Goal: Find specific page/section: Find specific page/section

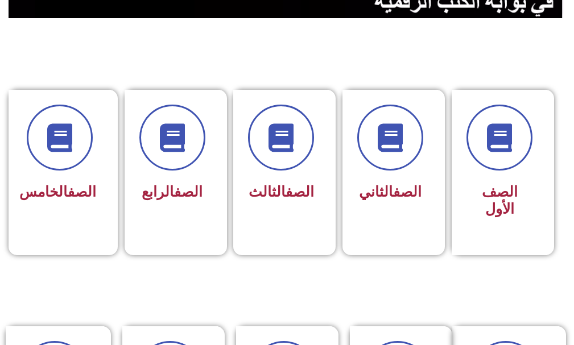
scroll to position [284, 0]
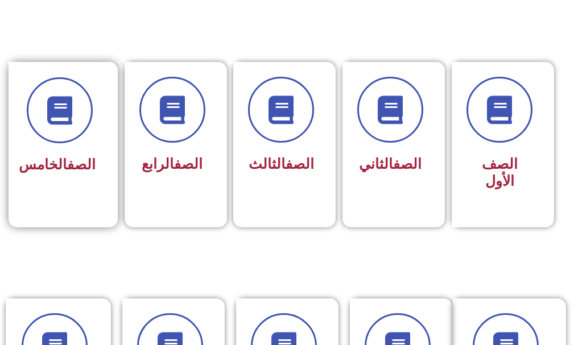
click at [59, 179] on div "الصف الخامس" at bounding box center [60, 165] width 72 height 27
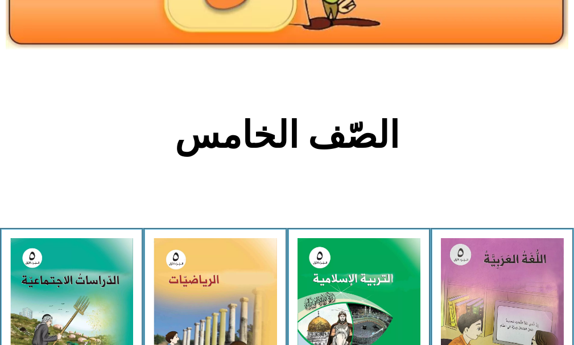
scroll to position [227, 0]
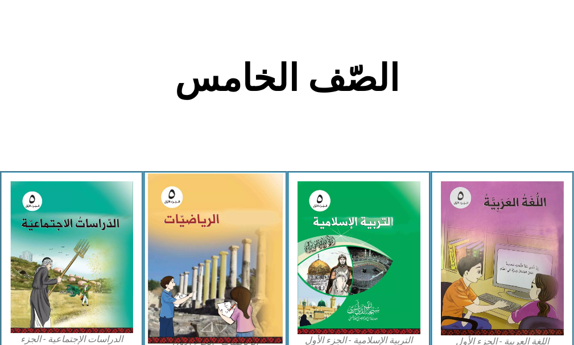
click at [225, 231] on img at bounding box center [214, 259] width 135 height 170
click at [233, 232] on img at bounding box center [214, 259] width 135 height 170
click at [219, 308] on img at bounding box center [214, 259] width 135 height 170
click at [217, 287] on img at bounding box center [214, 259] width 135 height 170
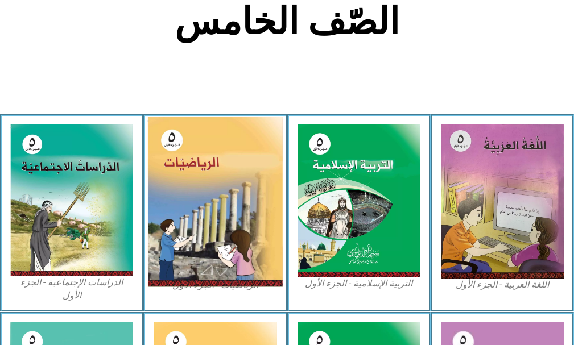
click at [226, 243] on img at bounding box center [214, 202] width 135 height 170
click at [199, 188] on img at bounding box center [214, 202] width 135 height 170
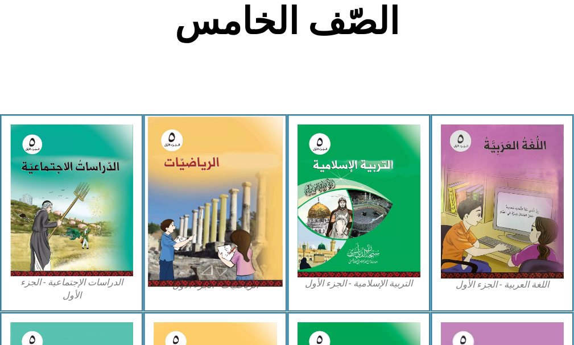
click at [199, 188] on img at bounding box center [214, 202] width 135 height 170
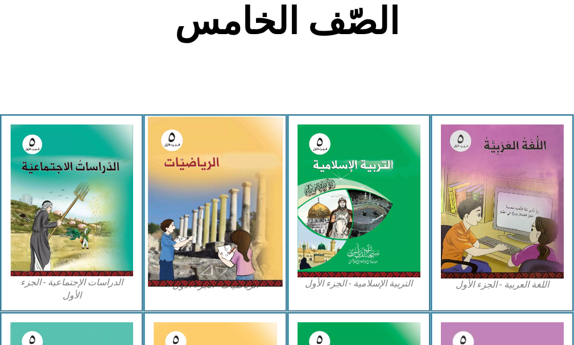
click at [199, 188] on img at bounding box center [214, 202] width 135 height 170
click at [200, 190] on img at bounding box center [214, 202] width 135 height 170
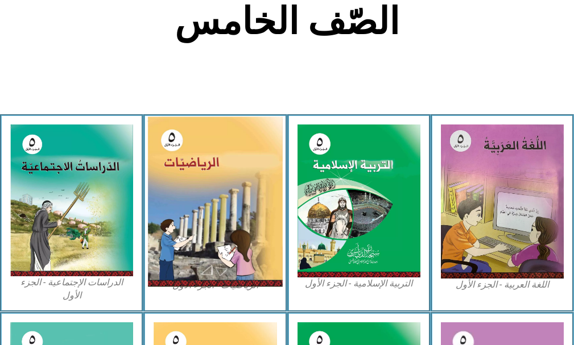
click at [203, 189] on img at bounding box center [214, 202] width 135 height 170
click at [219, 184] on img at bounding box center [214, 202] width 135 height 170
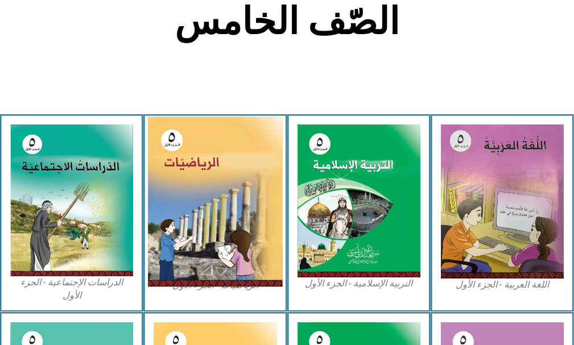
click at [219, 184] on img at bounding box center [214, 202] width 135 height 170
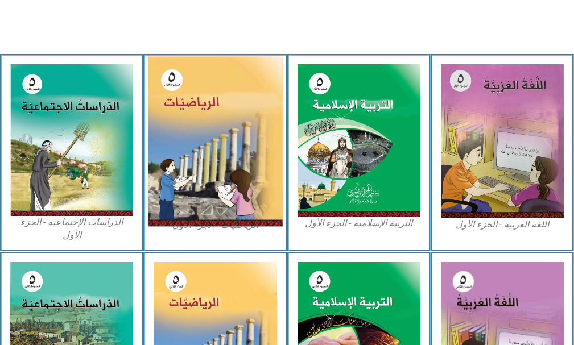
scroll to position [341, 0]
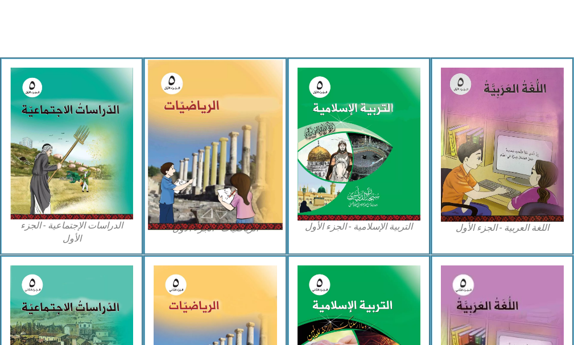
click at [229, 162] on img at bounding box center [214, 145] width 135 height 170
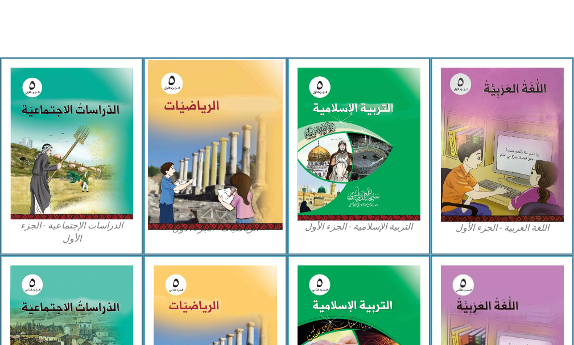
click at [229, 162] on img at bounding box center [214, 145] width 135 height 170
click at [229, 148] on img at bounding box center [214, 145] width 135 height 170
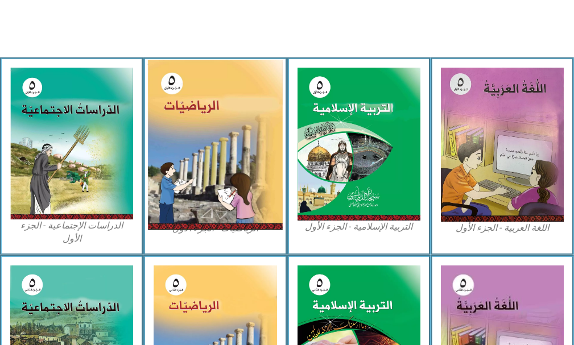
click at [229, 148] on img at bounding box center [214, 145] width 135 height 170
click at [248, 133] on img at bounding box center [214, 145] width 135 height 170
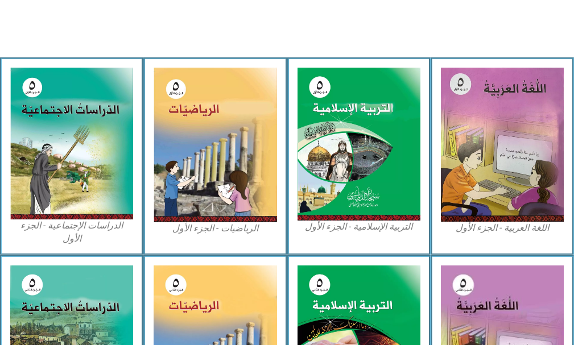
drag, startPoint x: 285, startPoint y: 159, endPoint x: 121, endPoint y: 24, distance: 212.9
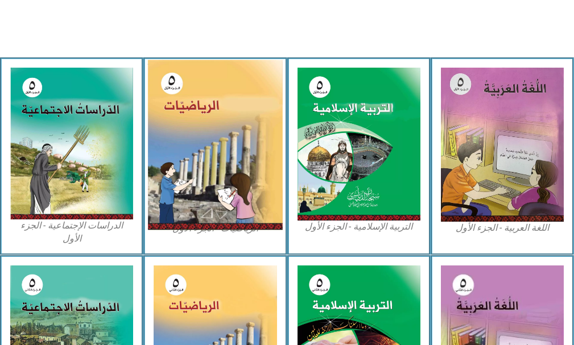
click at [221, 204] on img at bounding box center [214, 145] width 135 height 170
drag, startPoint x: 221, startPoint y: 204, endPoint x: 216, endPoint y: 233, distance: 29.4
click at [220, 206] on img at bounding box center [214, 145] width 135 height 170
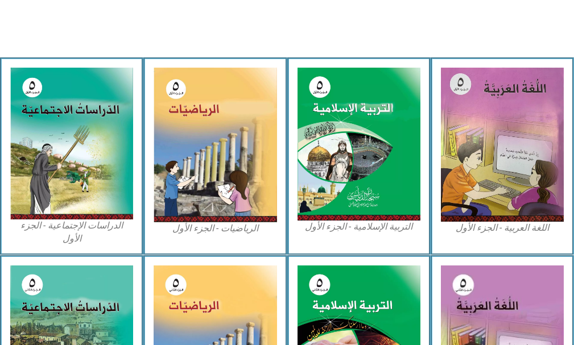
click at [216, 233] on figcaption "الرياضيات - الجزء الأول​" at bounding box center [215, 228] width 123 height 13
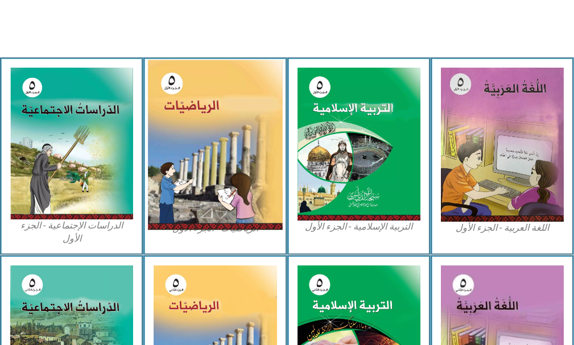
click at [171, 128] on img at bounding box center [214, 145] width 135 height 170
click at [168, 129] on img at bounding box center [214, 145] width 135 height 170
click at [162, 117] on img at bounding box center [214, 145] width 135 height 170
click at [179, 129] on img at bounding box center [214, 145] width 135 height 170
click at [180, 134] on img at bounding box center [214, 145] width 135 height 170
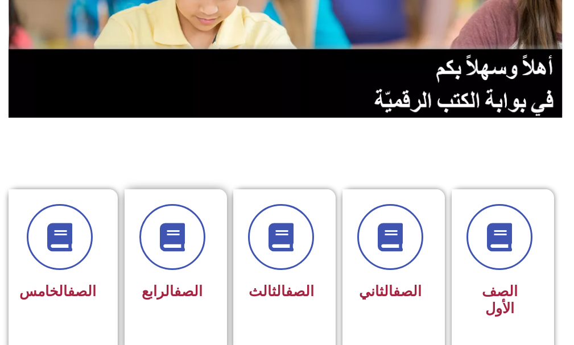
scroll to position [171, 0]
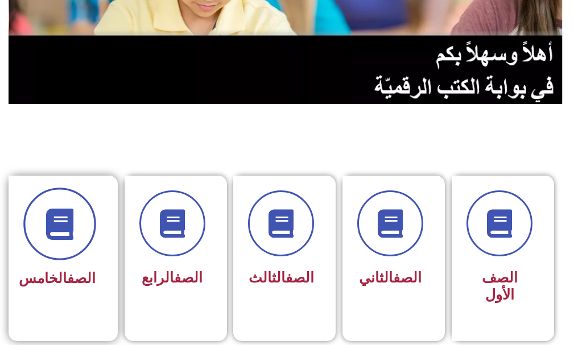
click at [39, 245] on span at bounding box center [59, 224] width 73 height 73
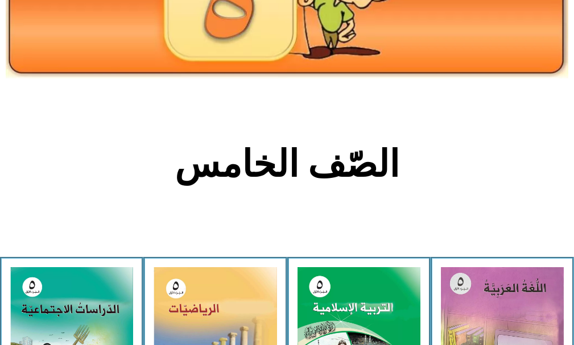
scroll to position [171, 0]
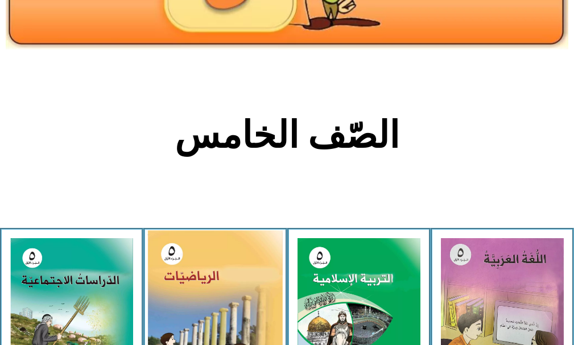
click at [237, 288] on img at bounding box center [214, 316] width 135 height 170
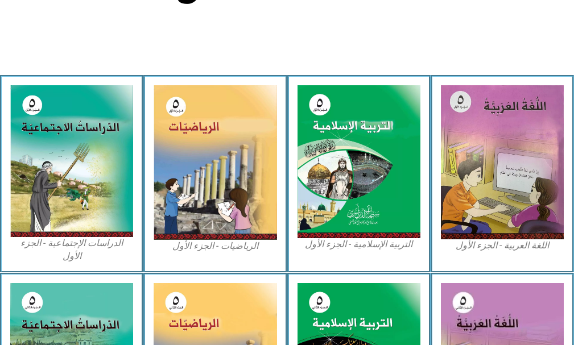
scroll to position [341, 0]
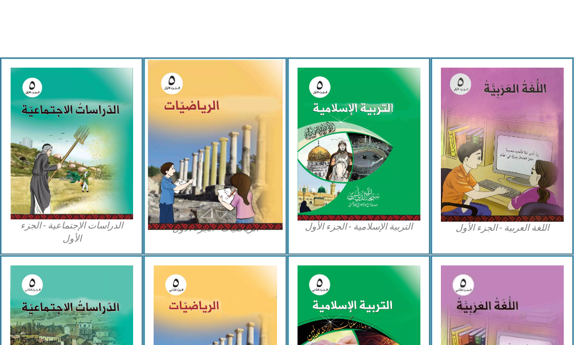
click at [223, 158] on img at bounding box center [214, 145] width 135 height 170
click at [218, 172] on img at bounding box center [214, 145] width 135 height 170
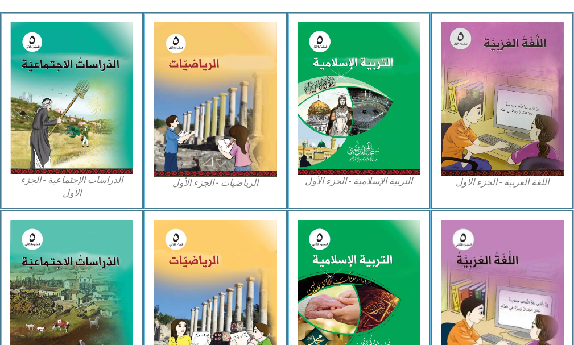
scroll to position [340, 0]
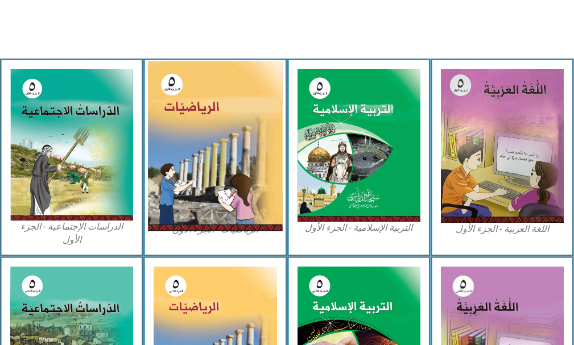
click at [221, 135] on img at bounding box center [214, 146] width 135 height 170
click at [235, 80] on img at bounding box center [214, 146] width 135 height 170
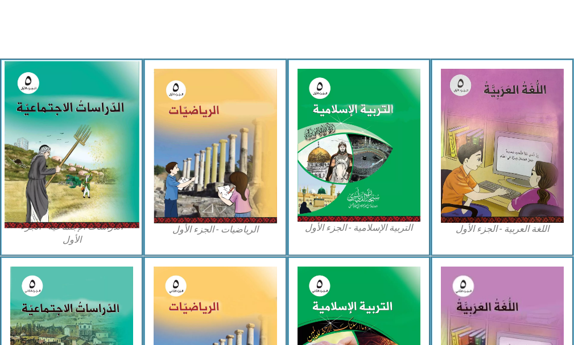
click at [45, 150] on img at bounding box center [71, 144] width 135 height 167
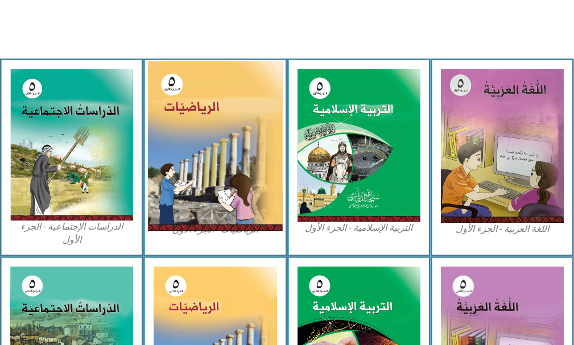
drag, startPoint x: 233, startPoint y: 152, endPoint x: 252, endPoint y: 146, distance: 20.3
click at [234, 152] on img at bounding box center [214, 146] width 135 height 170
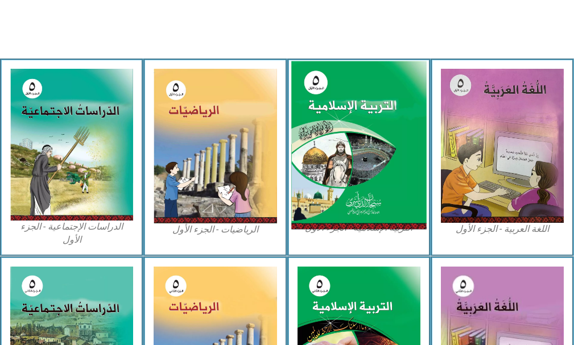
click at [370, 140] on img at bounding box center [358, 145] width 135 height 168
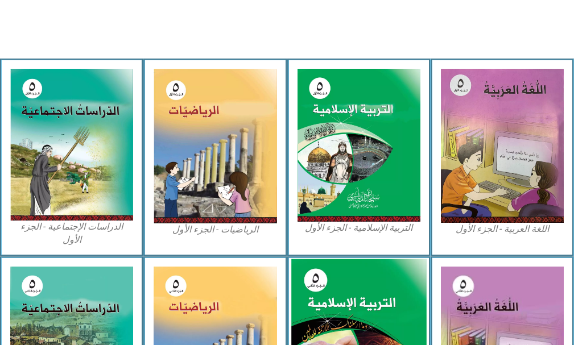
drag, startPoint x: 385, startPoint y: 289, endPoint x: 336, endPoint y: 286, distance: 49.6
click at [384, 289] on img at bounding box center [358, 343] width 135 height 168
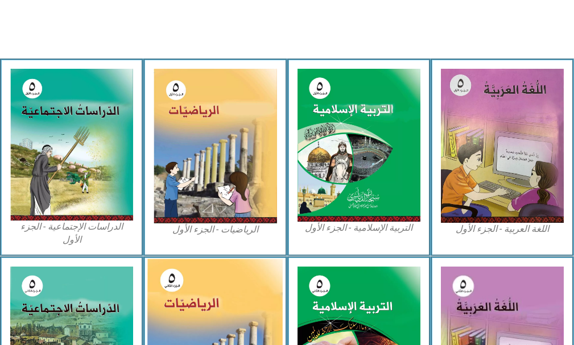
click at [200, 266] on img at bounding box center [214, 343] width 135 height 168
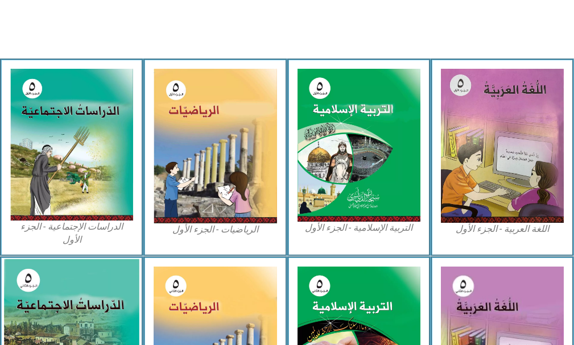
click at [26, 279] on img at bounding box center [71, 342] width 135 height 166
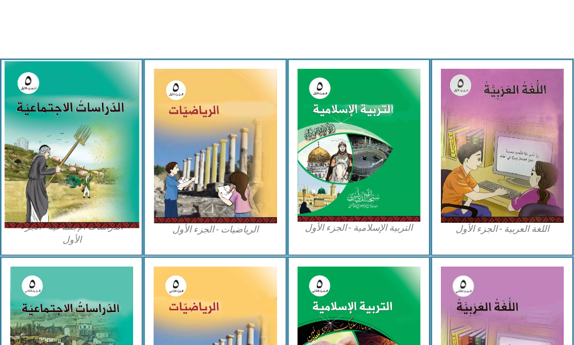
click at [78, 135] on img at bounding box center [71, 144] width 135 height 167
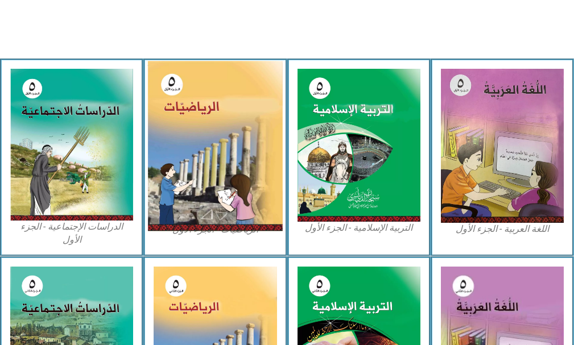
click at [212, 134] on img at bounding box center [214, 146] width 135 height 170
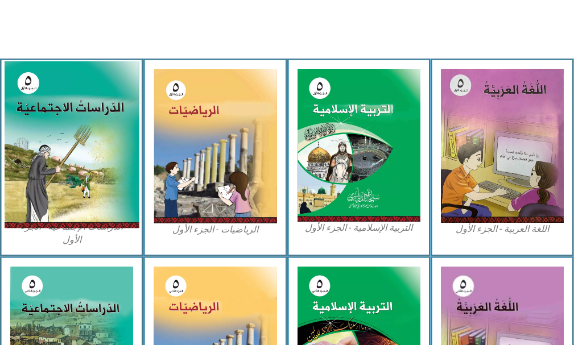
click at [111, 143] on img at bounding box center [71, 144] width 135 height 167
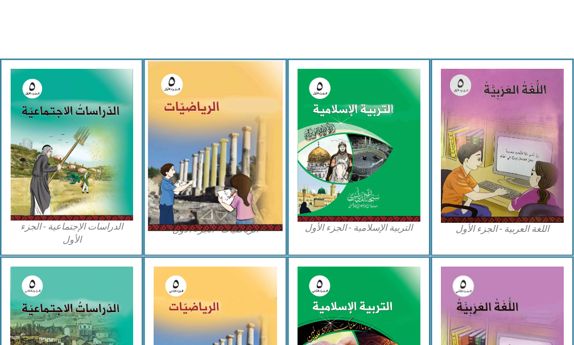
click at [221, 160] on img at bounding box center [214, 146] width 135 height 170
click at [230, 186] on img at bounding box center [214, 146] width 135 height 170
click at [231, 182] on img at bounding box center [214, 146] width 135 height 170
click at [198, 179] on img at bounding box center [214, 146] width 135 height 170
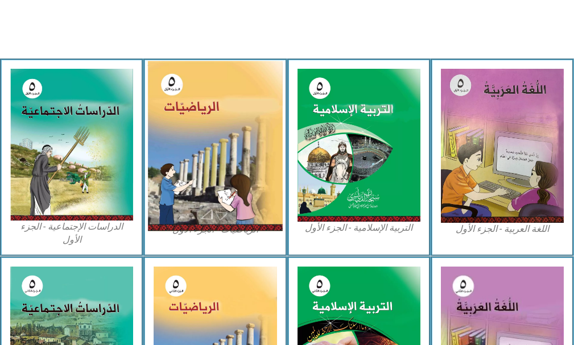
click at [209, 171] on img at bounding box center [214, 146] width 135 height 170
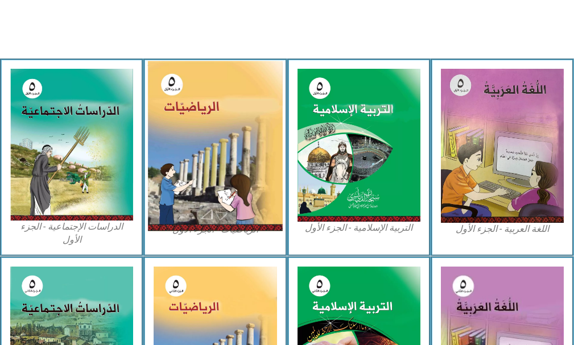
click at [209, 171] on img at bounding box center [214, 146] width 135 height 170
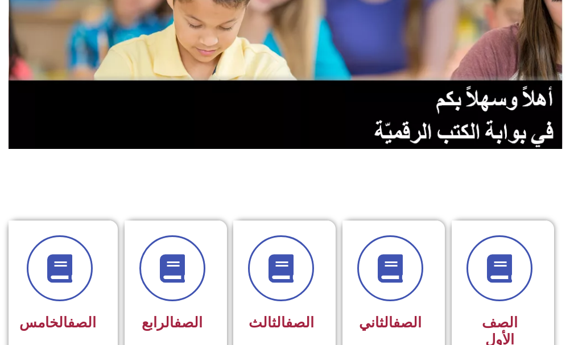
scroll to position [284, 0]
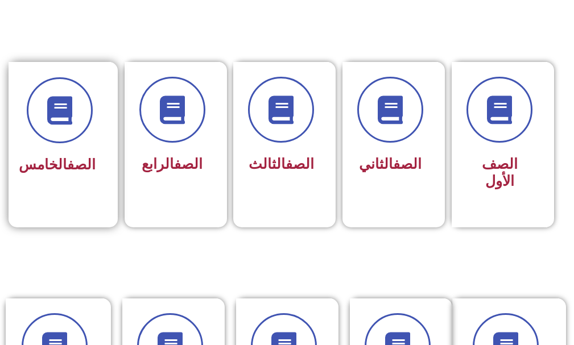
click at [67, 200] on div "الصف الخامس" at bounding box center [60, 137] width 102 height 150
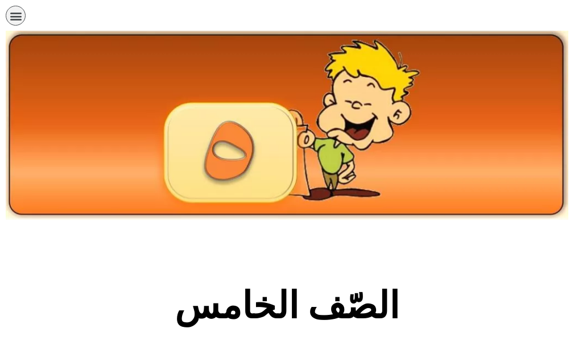
scroll to position [284, 0]
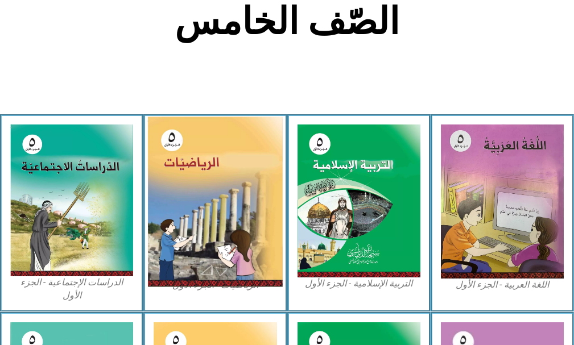
click at [246, 195] on img at bounding box center [214, 202] width 135 height 170
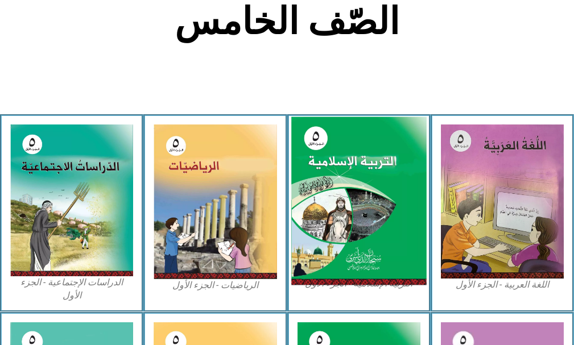
click at [363, 165] on img at bounding box center [358, 201] width 135 height 168
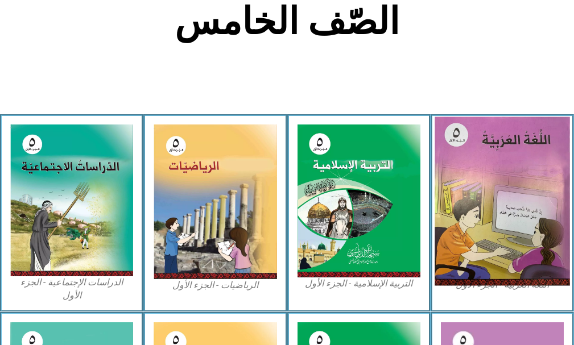
click at [527, 159] on img at bounding box center [501, 201] width 135 height 169
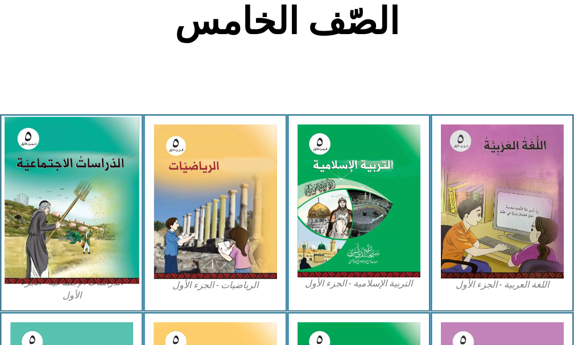
click at [81, 221] on img at bounding box center [71, 200] width 135 height 167
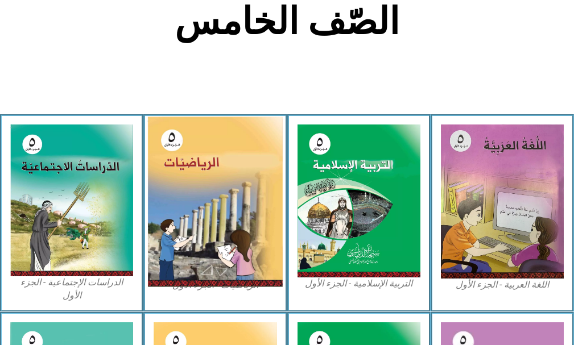
click at [191, 193] on img at bounding box center [214, 202] width 135 height 170
click at [218, 191] on img at bounding box center [214, 202] width 135 height 170
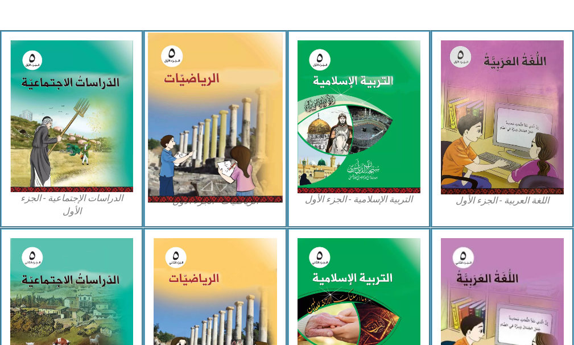
scroll to position [398, 0]
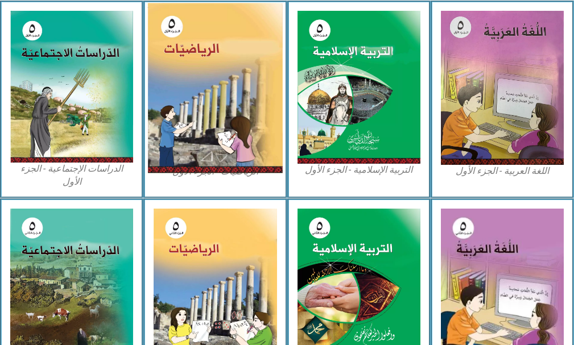
click at [244, 106] on img at bounding box center [214, 88] width 135 height 170
click at [243, 106] on img at bounding box center [214, 88] width 135 height 170
click at [229, 39] on img at bounding box center [214, 88] width 135 height 170
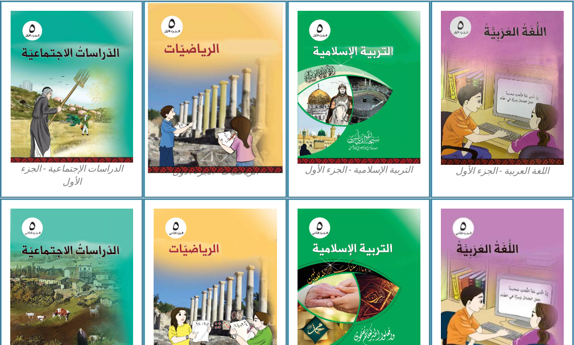
click at [229, 39] on img at bounding box center [214, 88] width 135 height 170
click at [229, 55] on img at bounding box center [214, 88] width 135 height 170
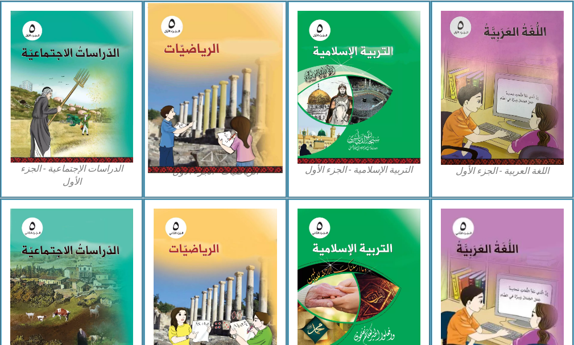
click at [229, 55] on img at bounding box center [214, 88] width 135 height 170
click at [217, 87] on img at bounding box center [214, 88] width 135 height 170
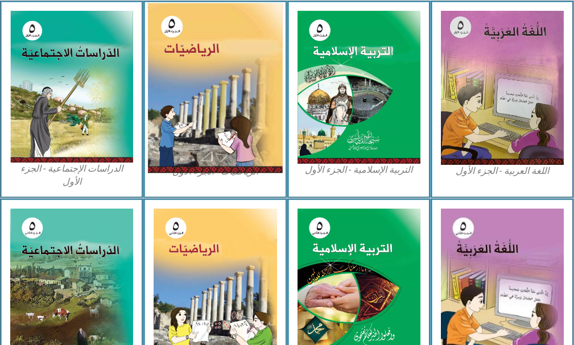
click at [217, 87] on img at bounding box center [214, 88] width 135 height 170
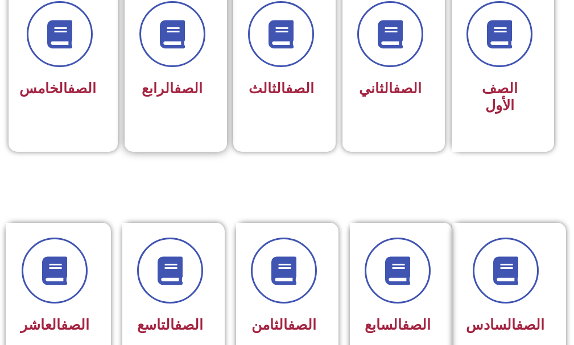
scroll to position [341, 0]
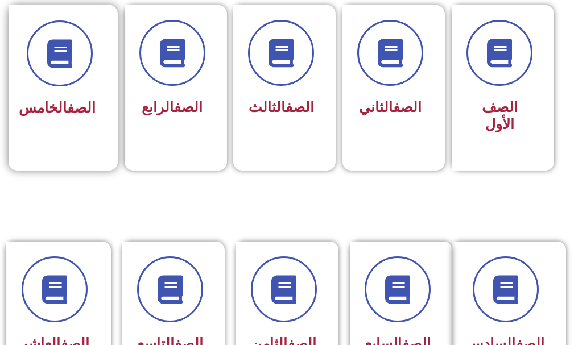
click at [80, 142] on div "الصف الخامس" at bounding box center [60, 80] width 102 height 150
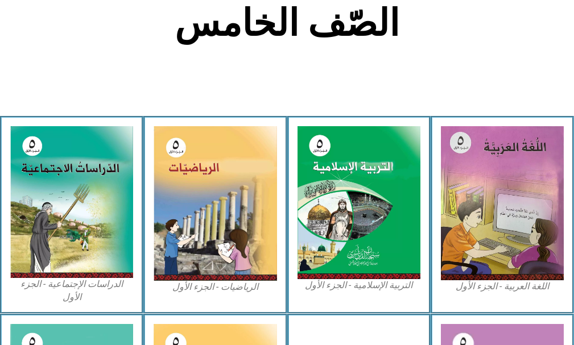
scroll to position [284, 0]
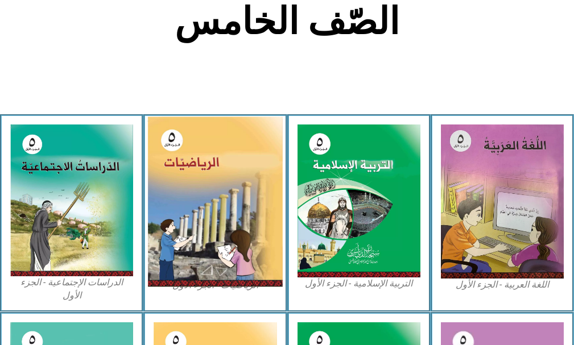
click at [220, 151] on img at bounding box center [214, 202] width 135 height 170
drag, startPoint x: 220, startPoint y: 151, endPoint x: 216, endPoint y: 179, distance: 27.7
click at [220, 152] on img at bounding box center [214, 202] width 135 height 170
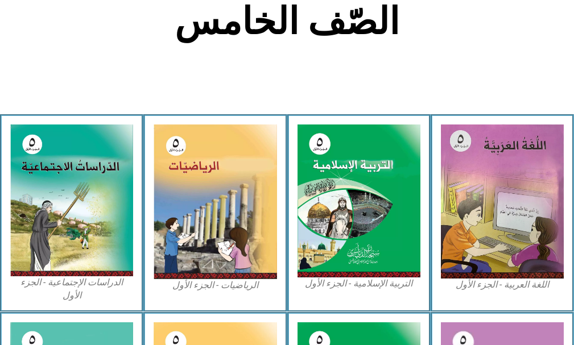
click at [204, 281] on figcaption "الرياضيات - الجزء الأول​" at bounding box center [215, 285] width 123 height 13
click at [231, 284] on figcaption "الرياضيات - الجزء الأول​" at bounding box center [215, 285] width 123 height 13
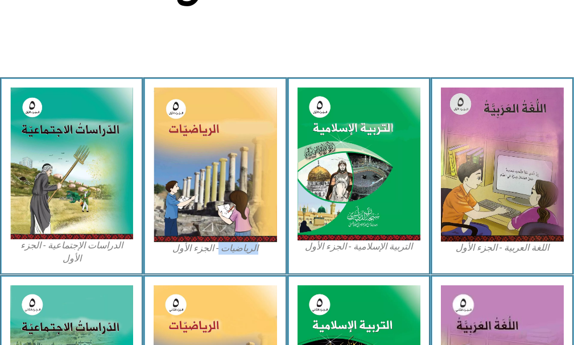
scroll to position [341, 0]
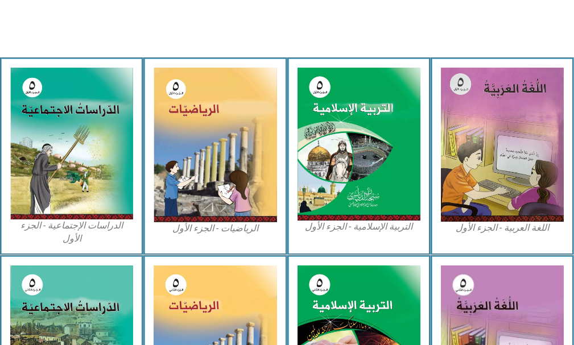
click at [200, 227] on figcaption "الرياضيات - الجزء الأول​" at bounding box center [215, 228] width 123 height 13
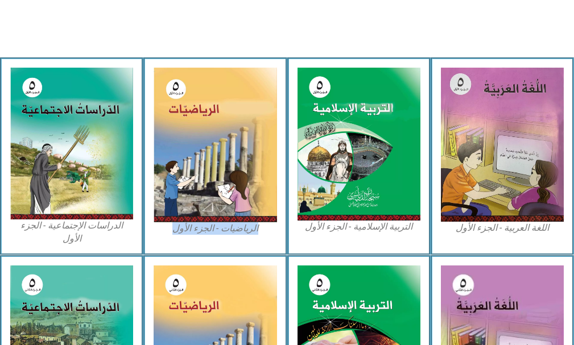
click at [200, 227] on figcaption "الرياضيات - الجزء الأول​" at bounding box center [215, 228] width 123 height 13
click at [200, 226] on figcaption "الرياضيات - الجزء الأول​" at bounding box center [215, 228] width 123 height 13
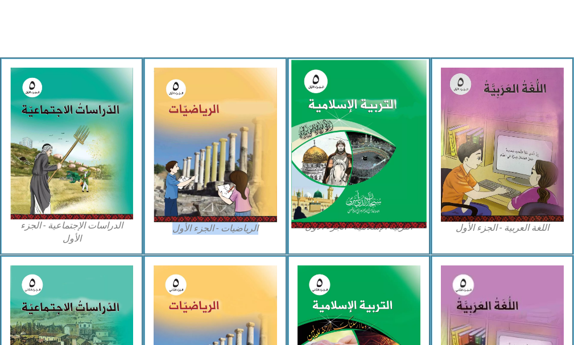
click at [348, 180] on img at bounding box center [358, 144] width 135 height 168
drag, startPoint x: 305, startPoint y: 207, endPoint x: 334, endPoint y: 203, distance: 29.3
click at [317, 205] on img at bounding box center [358, 144] width 135 height 168
click at [323, 177] on img at bounding box center [358, 144] width 135 height 168
drag, startPoint x: 323, startPoint y: 177, endPoint x: 327, endPoint y: 164, distance: 13.7
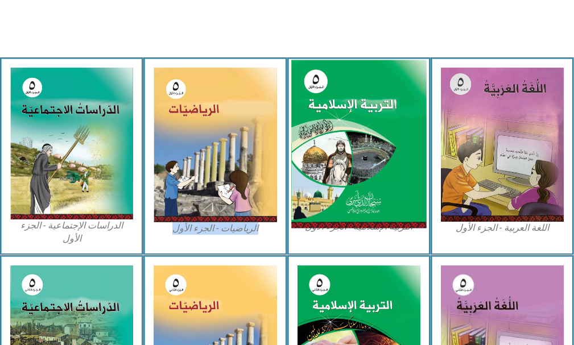
click at [326, 167] on img at bounding box center [358, 144] width 135 height 168
click at [328, 151] on img at bounding box center [358, 144] width 135 height 168
click at [321, 168] on img at bounding box center [358, 144] width 135 height 168
click at [320, 162] on img at bounding box center [358, 144] width 135 height 168
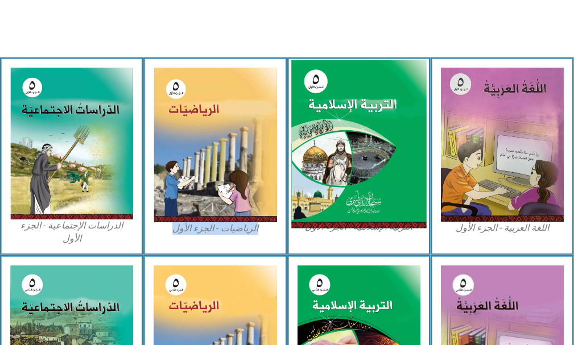
click at [320, 162] on img at bounding box center [358, 144] width 135 height 168
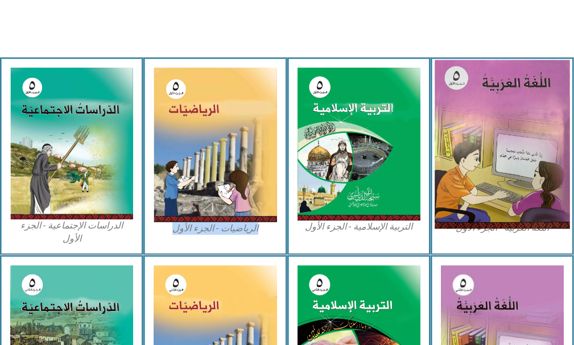
click at [480, 111] on img at bounding box center [501, 144] width 135 height 169
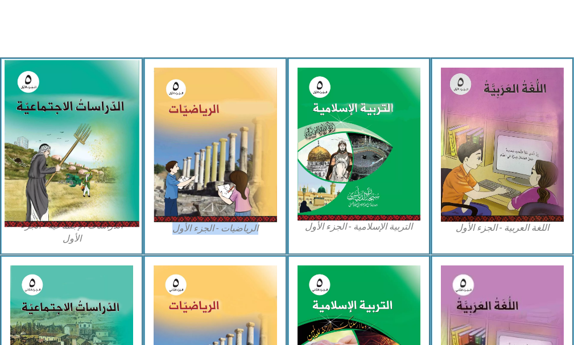
click at [82, 128] on img at bounding box center [71, 143] width 135 height 167
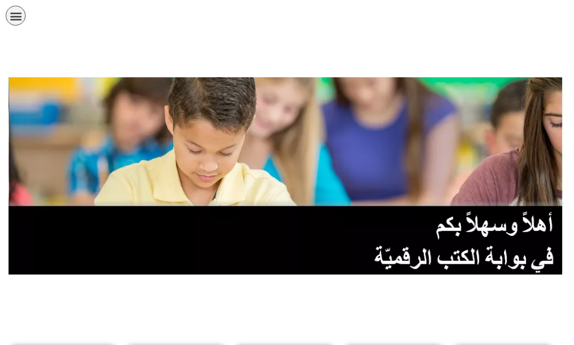
scroll to position [341, 0]
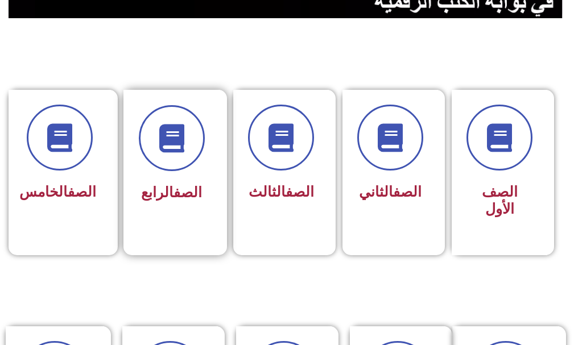
scroll to position [284, 0]
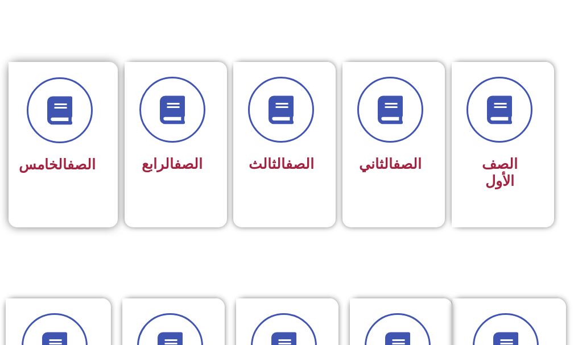
click at [96, 180] on div "الصف الخامس" at bounding box center [60, 137] width 102 height 150
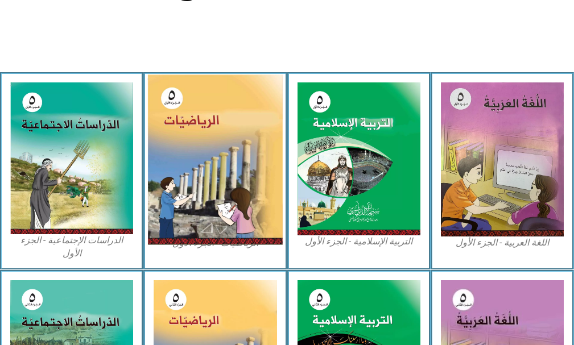
scroll to position [341, 0]
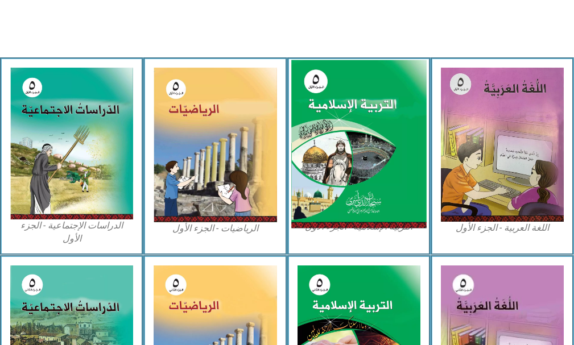
click at [320, 141] on img at bounding box center [358, 144] width 135 height 168
click at [320, 147] on img at bounding box center [358, 144] width 135 height 168
click at [320, 151] on img at bounding box center [358, 144] width 135 height 168
click at [309, 129] on img at bounding box center [358, 144] width 135 height 168
drag, startPoint x: 309, startPoint y: 129, endPoint x: 318, endPoint y: 139, distance: 14.1
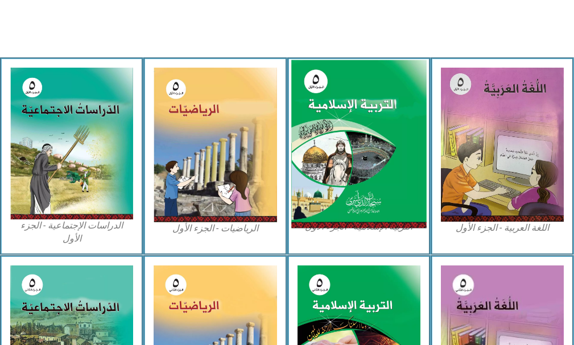
click at [311, 127] on img at bounding box center [358, 144] width 135 height 168
click at [353, 142] on img at bounding box center [358, 144] width 135 height 168
drag, startPoint x: 353, startPoint y: 143, endPoint x: 346, endPoint y: 139, distance: 8.2
click at [349, 142] on img at bounding box center [358, 144] width 135 height 168
click at [325, 126] on img at bounding box center [358, 144] width 135 height 168
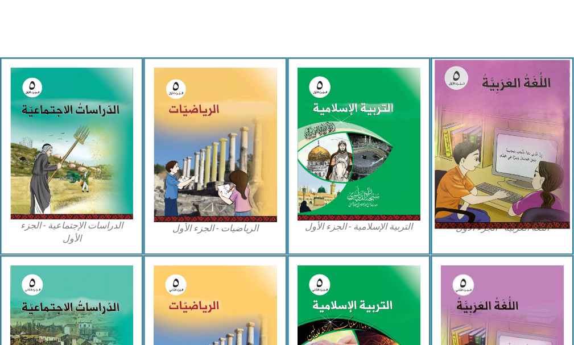
click at [469, 160] on img at bounding box center [501, 144] width 135 height 169
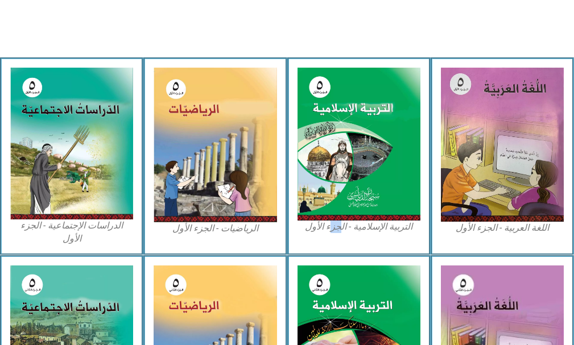
drag, startPoint x: 329, startPoint y: 237, endPoint x: 339, endPoint y: 240, distance: 10.1
click at [337, 223] on div "التربية الإسلامية - الجزء الأول" at bounding box center [358, 156] width 143 height 198
